Goal: Task Accomplishment & Management: Manage account settings

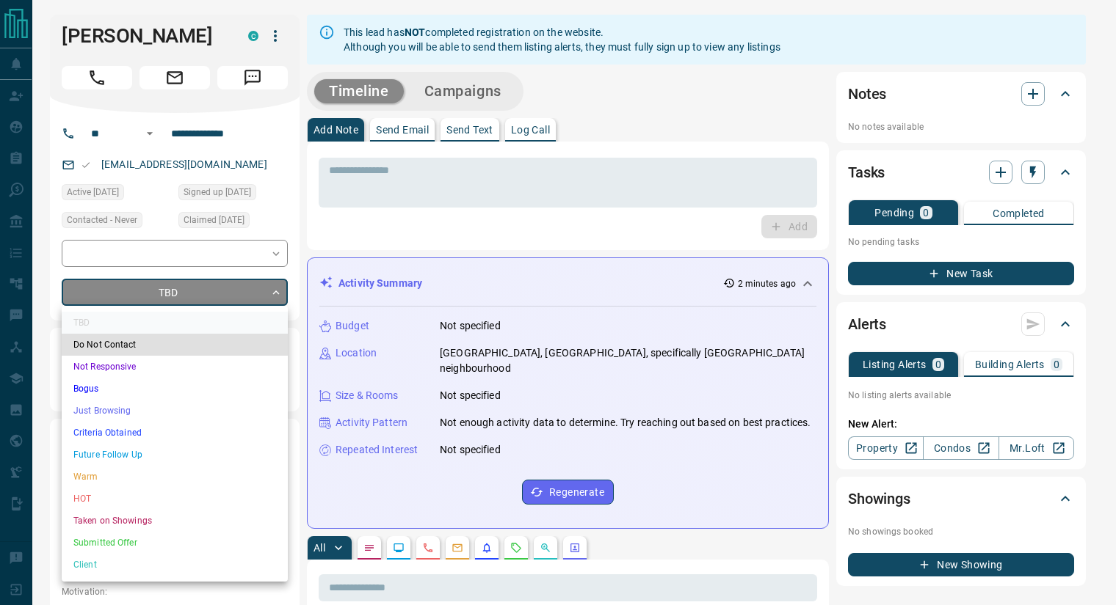
drag, startPoint x: 172, startPoint y: 454, endPoint x: 181, endPoint y: 454, distance: 8.8
click at [172, 455] on li "Future Follow Up" at bounding box center [175, 455] width 226 height 22
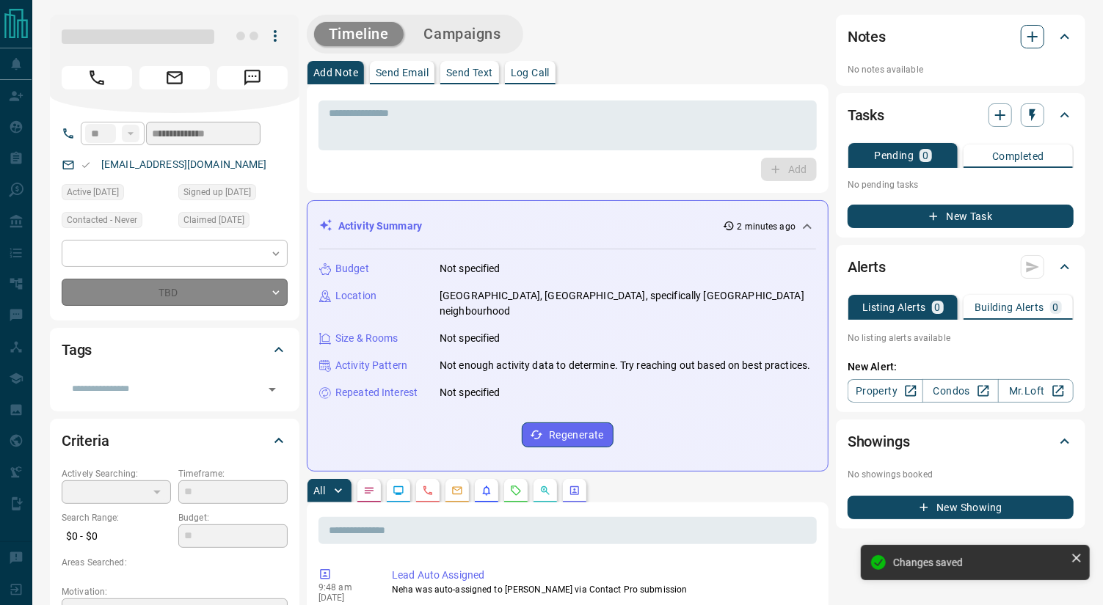
type input "*"
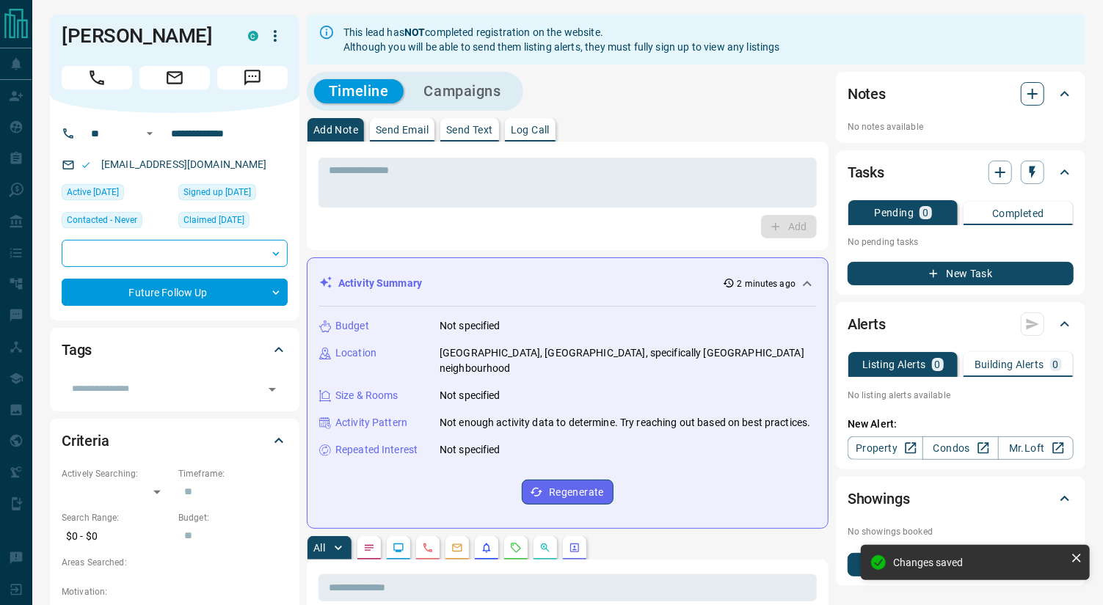
click at [992, 92] on icon "button" at bounding box center [1033, 94] width 18 height 18
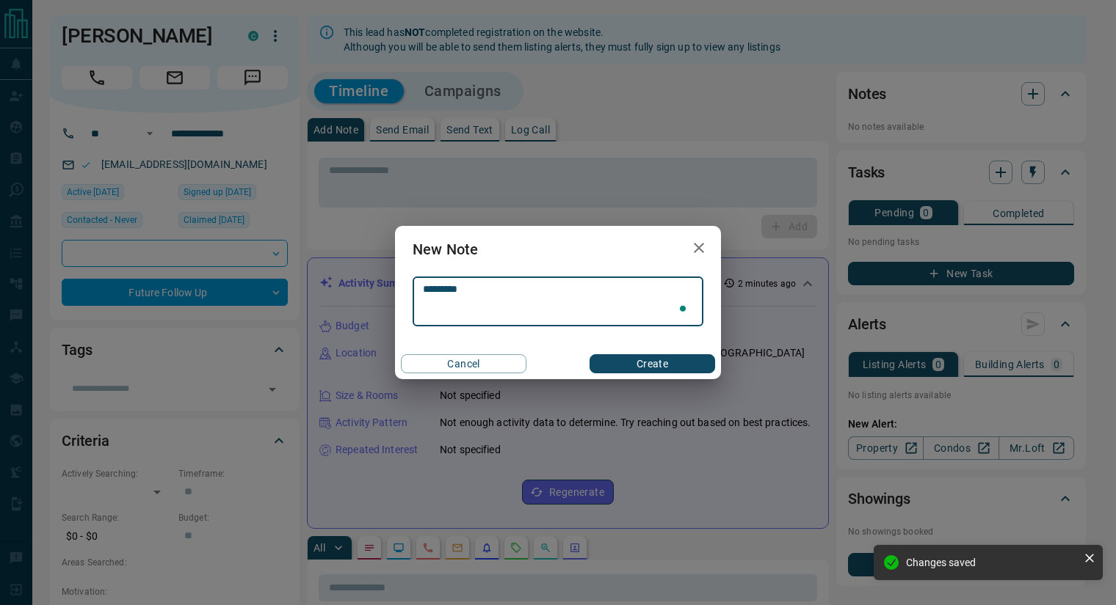
type textarea "*********"
click at [654, 368] on button "Create" at bounding box center [652, 363] width 126 height 19
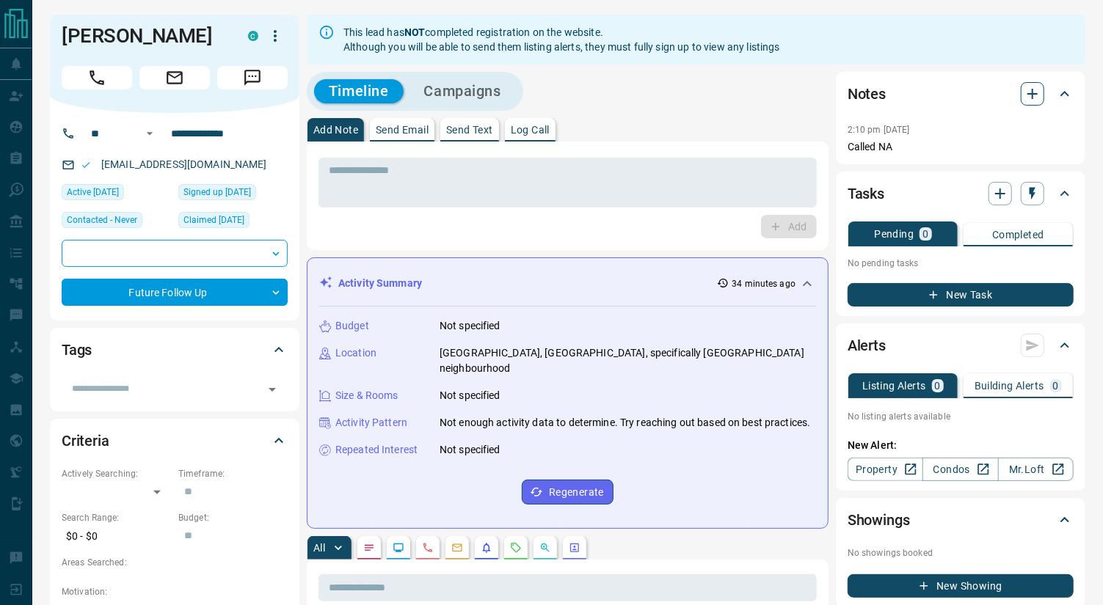
click at [992, 94] on icon "button" at bounding box center [1032, 94] width 10 height 10
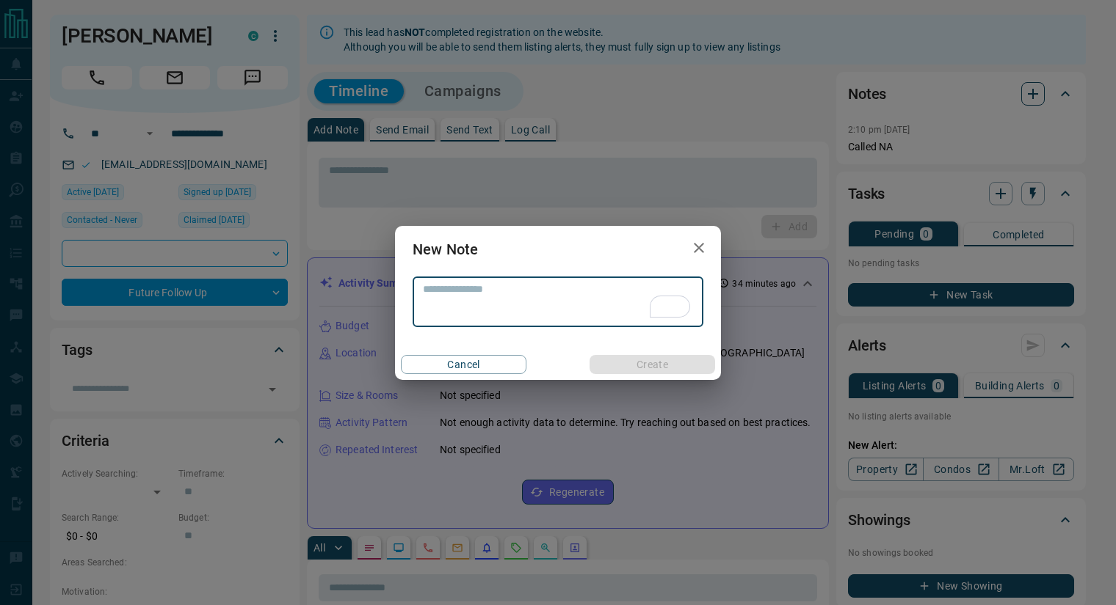
type textarea "*"
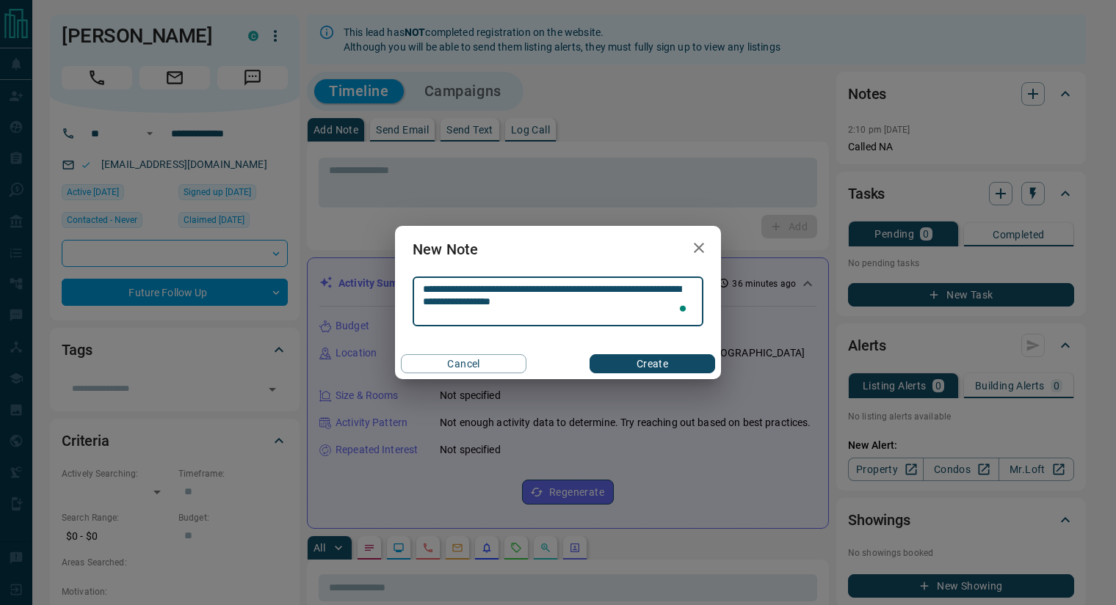
click at [614, 304] on textarea "**********" at bounding box center [558, 301] width 270 height 37
type textarea "**********"
click at [647, 365] on button "Create" at bounding box center [652, 364] width 126 height 19
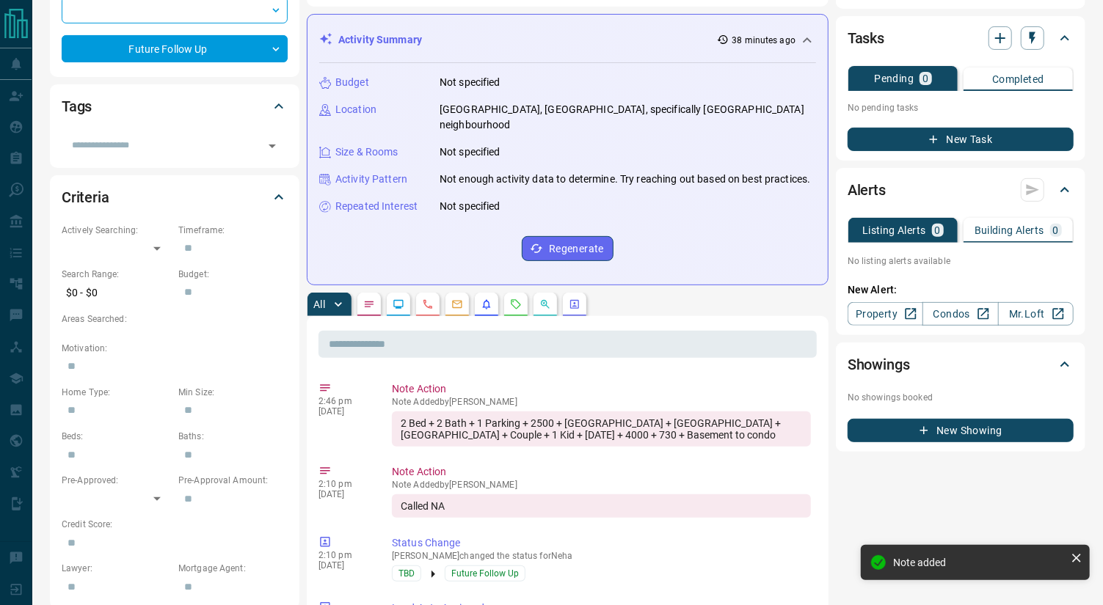
scroll to position [244, 0]
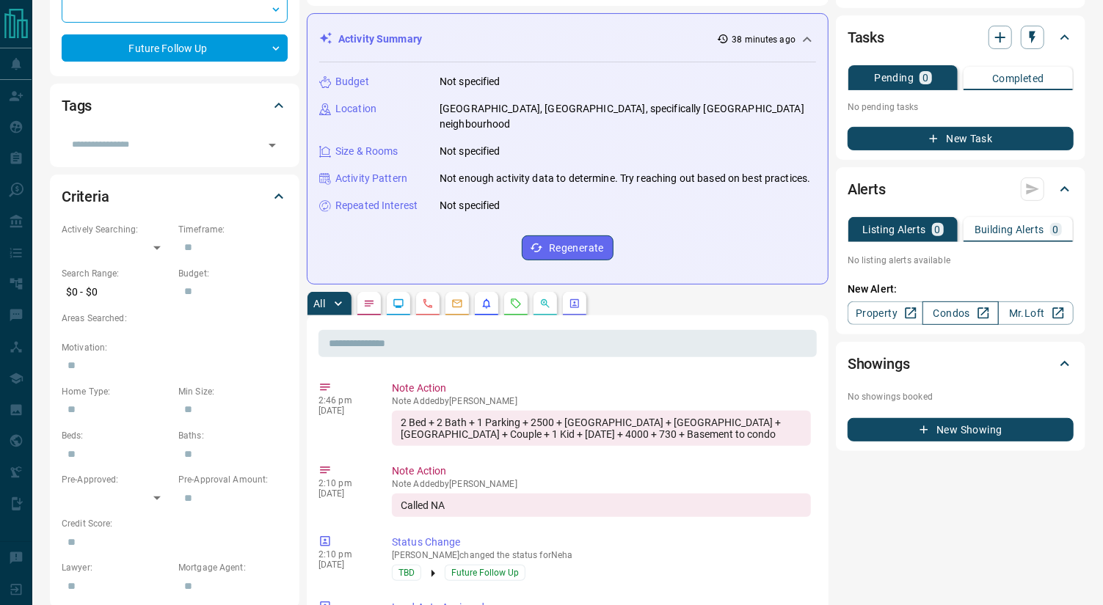
click at [947, 302] on link "Condos" at bounding box center [961, 313] width 76 height 23
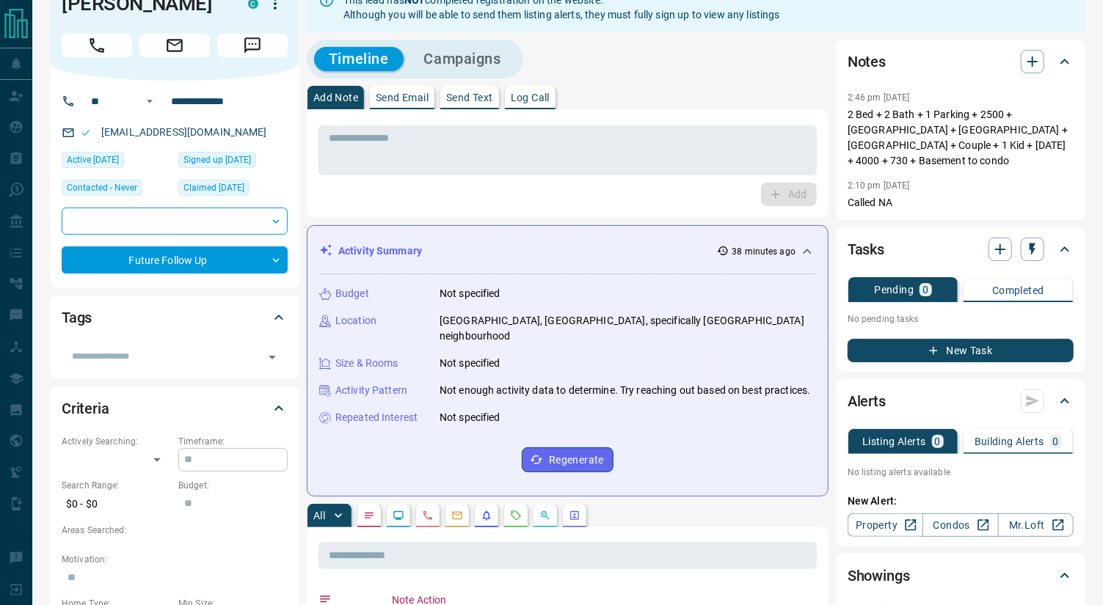
scroll to position [0, 0]
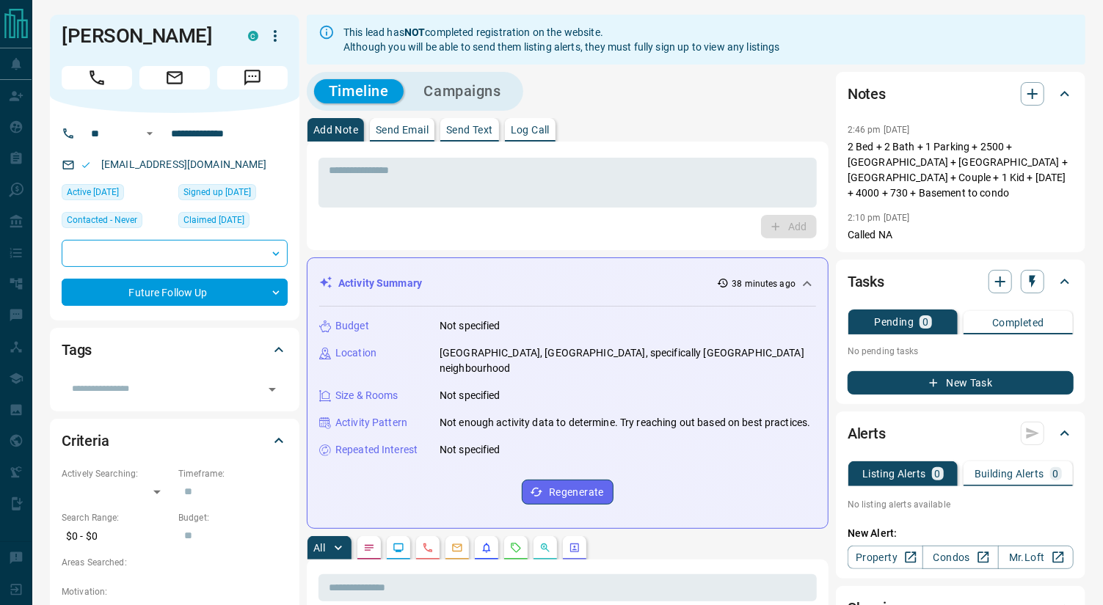
click at [123, 30] on h1 "[PERSON_NAME]" at bounding box center [144, 35] width 164 height 23
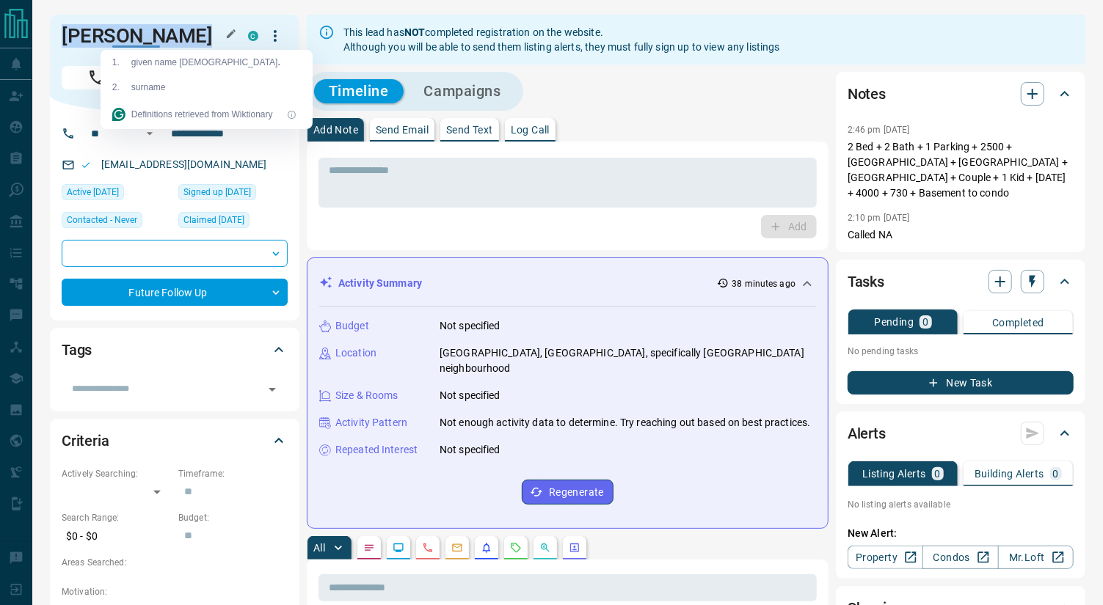
copy div "[PERSON_NAME]"
